Goal: Task Accomplishment & Management: Manage account settings

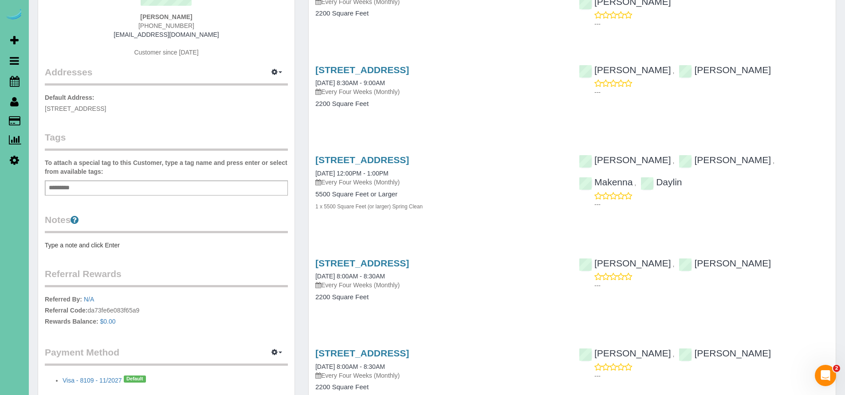
scroll to position [109, 0]
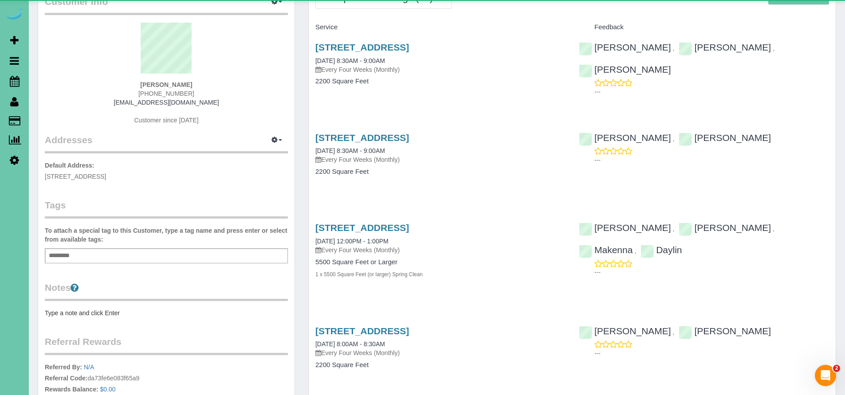
scroll to position [95, 0]
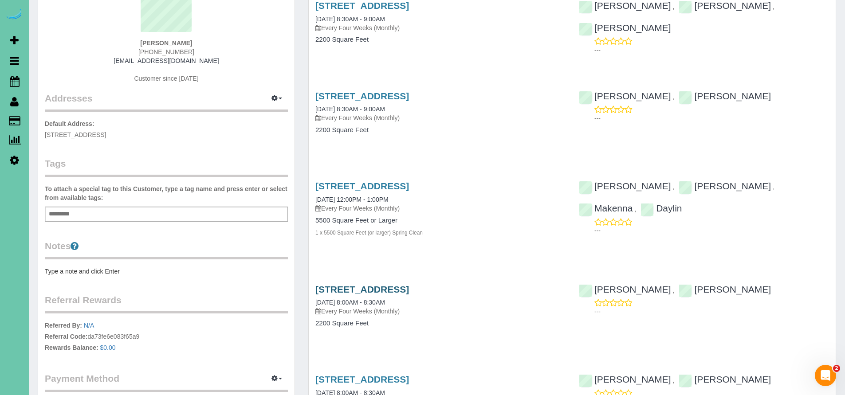
click at [398, 289] on link "[STREET_ADDRESS]" at bounding box center [362, 289] width 94 height 10
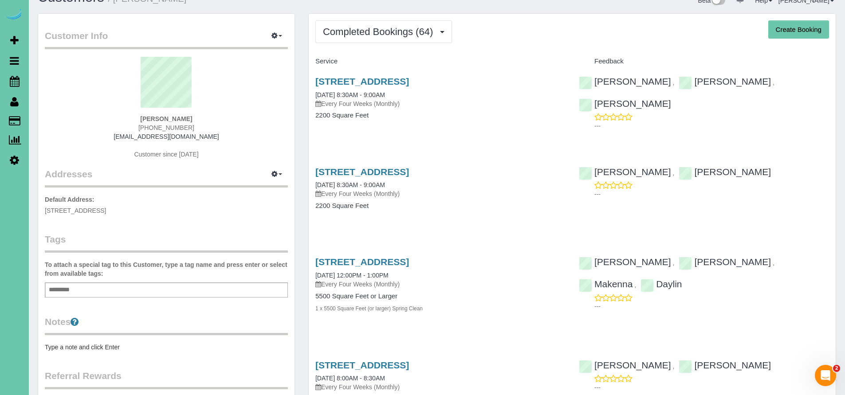
scroll to position [0, 0]
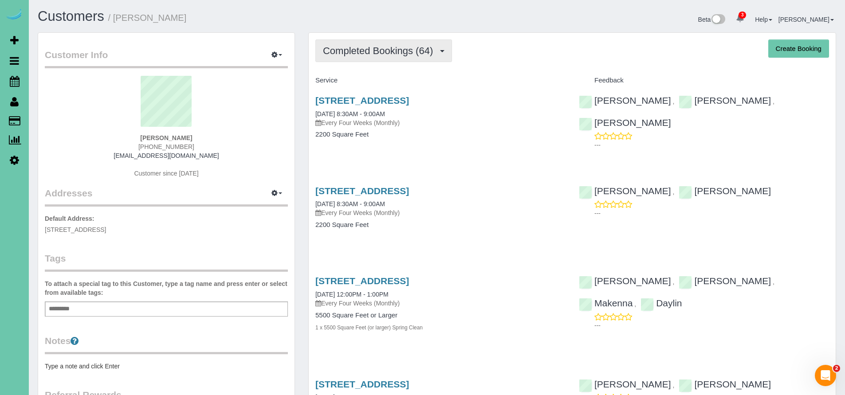
click at [384, 59] on button "Completed Bookings (64)" at bounding box center [383, 50] width 137 height 23
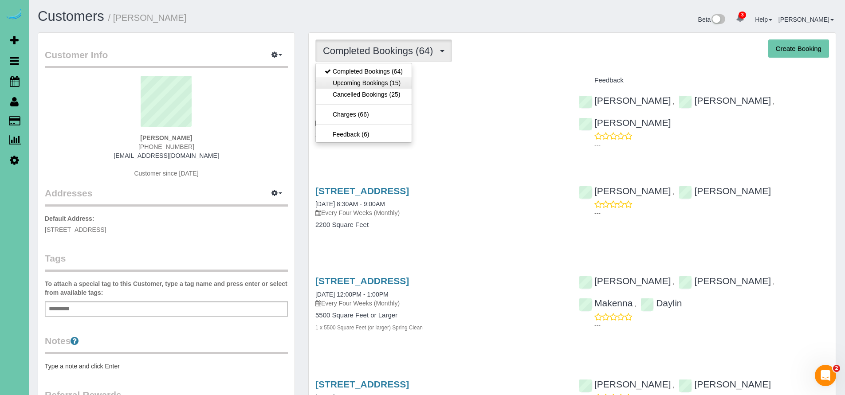
click at [379, 85] on link "Upcoming Bookings (15)" at bounding box center [364, 83] width 96 height 12
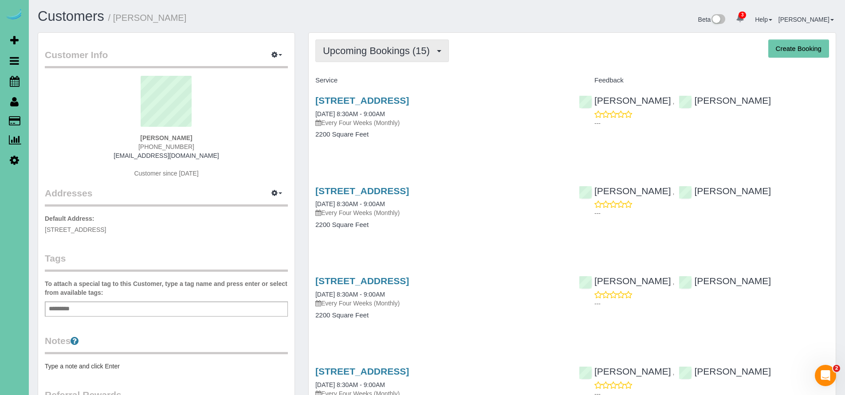
click at [334, 52] on span "Upcoming Bookings (15)" at bounding box center [378, 50] width 111 height 11
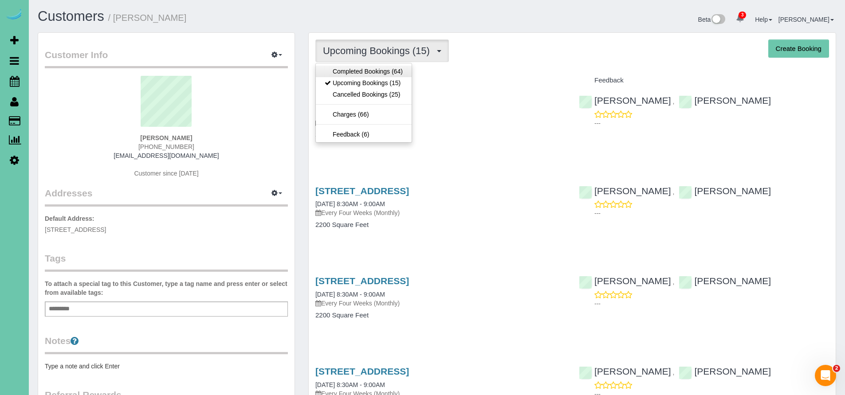
click at [345, 70] on link "Completed Bookings (64)" at bounding box center [364, 72] width 96 height 12
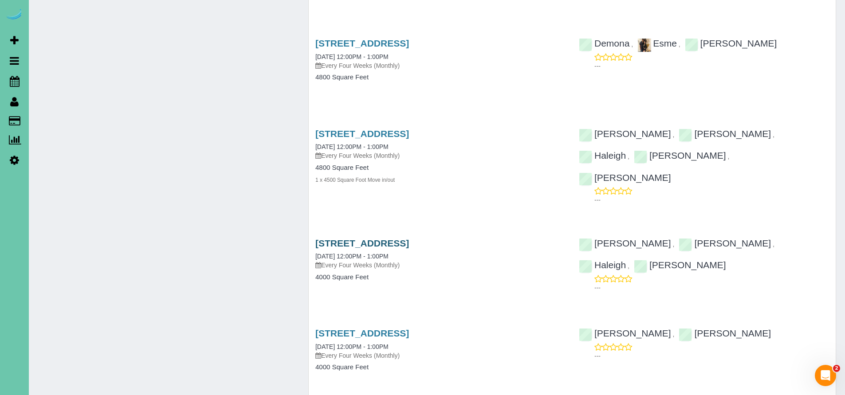
scroll to position [1359, 0]
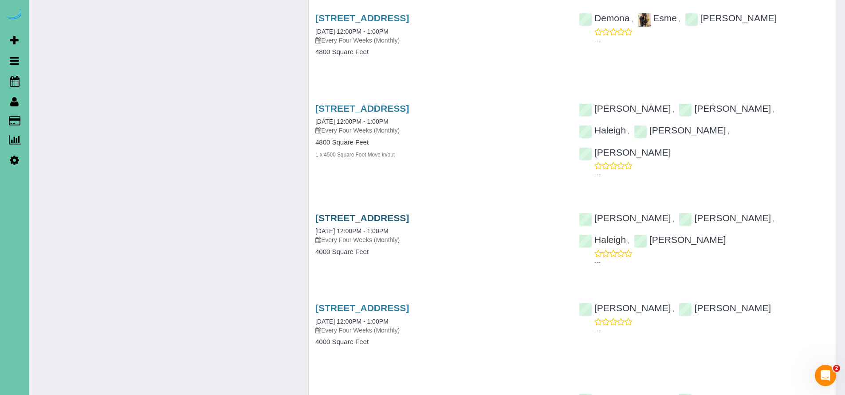
click at [409, 213] on link "10233 North 182nd Circle, Bennington, NE 68007" at bounding box center [362, 218] width 94 height 10
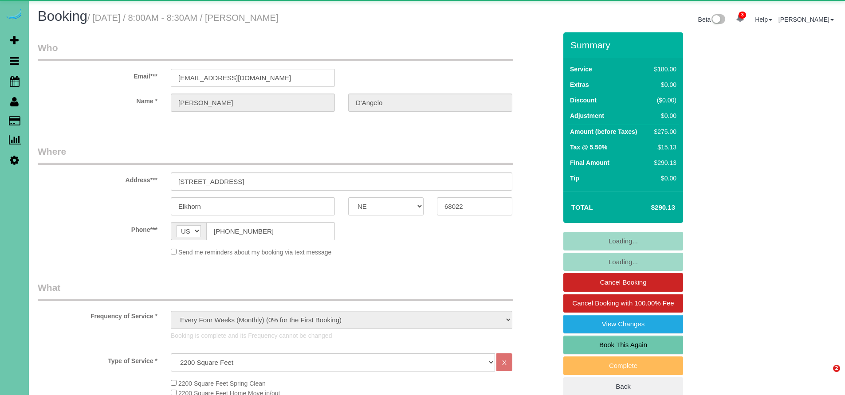
select select "NE"
select select "number:38"
select select "number:42"
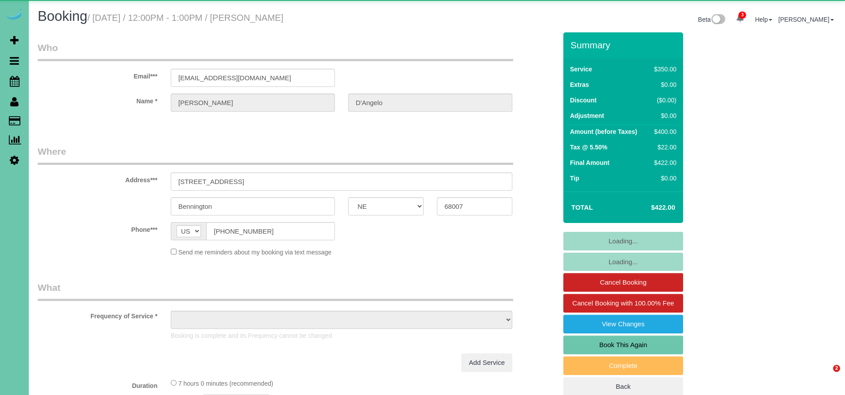
select select "NE"
select select "object:698"
select select "string:fspay-94fb30bc-ad5d-4789-9be4-462c22f8cb43"
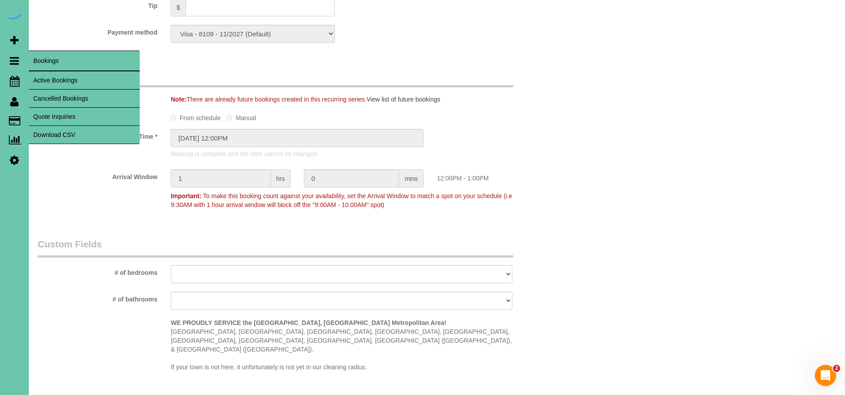
scroll to position [447, 0]
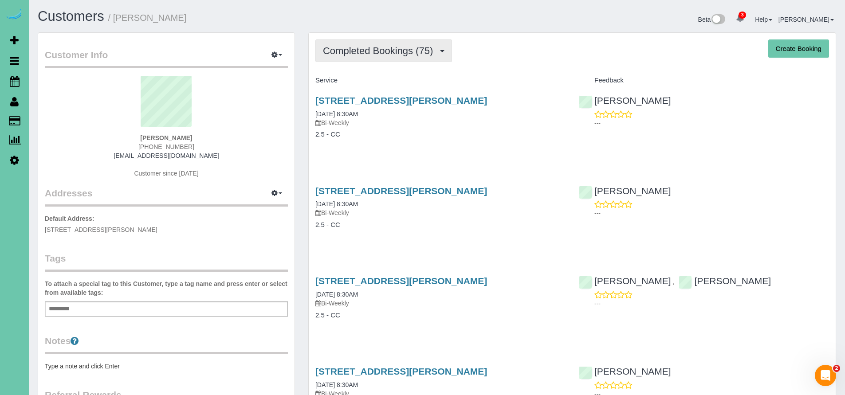
click at [374, 49] on span "Completed Bookings (75)" at bounding box center [380, 50] width 114 height 11
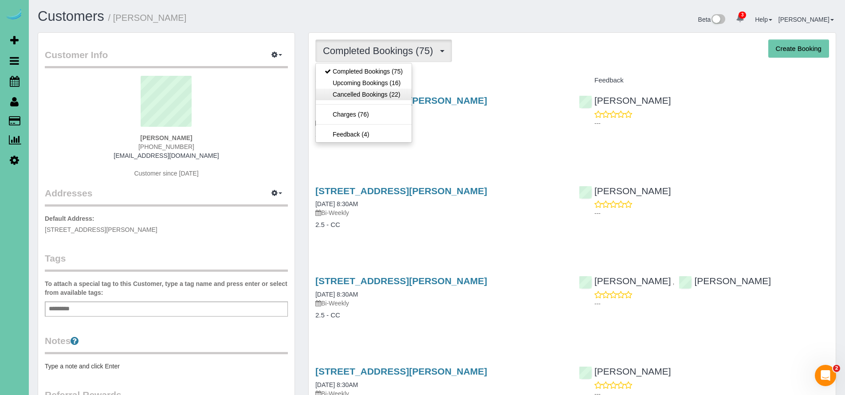
click at [369, 94] on link "Cancelled Bookings (22)" at bounding box center [364, 95] width 96 height 12
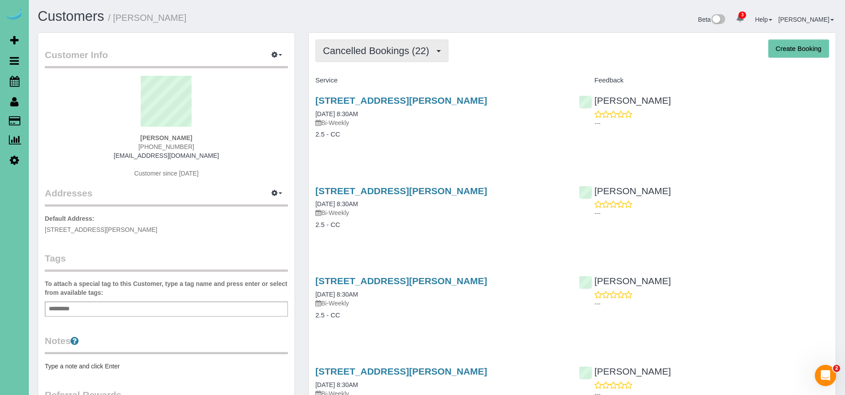
click at [360, 51] on span "Cancelled Bookings (22)" at bounding box center [378, 50] width 111 height 11
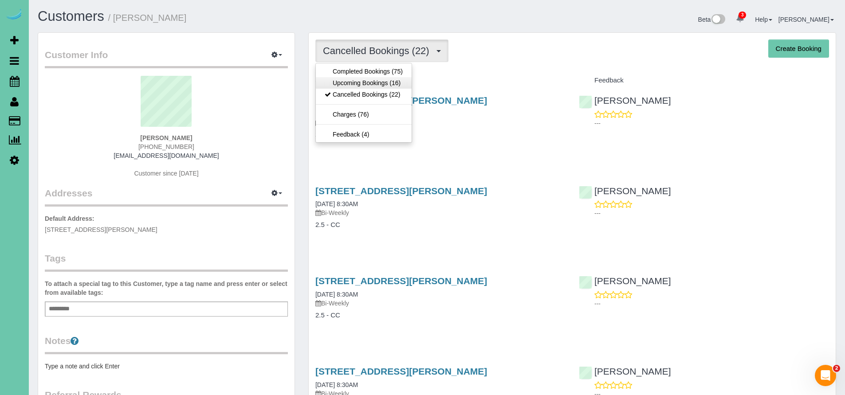
click at [363, 78] on link "Upcoming Bookings (16)" at bounding box center [364, 83] width 96 height 12
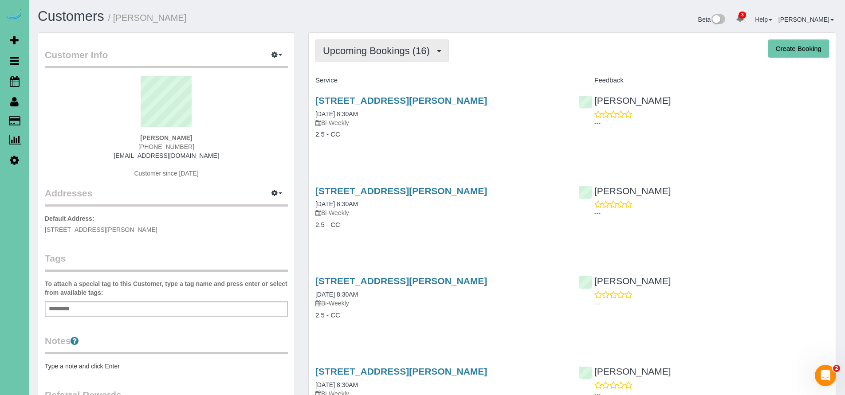
click at [361, 44] on button "Upcoming Bookings (16)" at bounding box center [381, 50] width 133 height 23
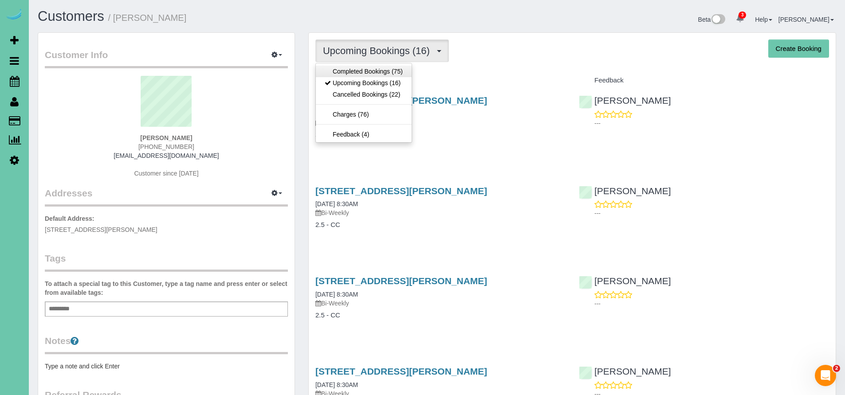
click at [361, 71] on link "Completed Bookings (75)" at bounding box center [364, 72] width 96 height 12
